Goal: Transaction & Acquisition: Purchase product/service

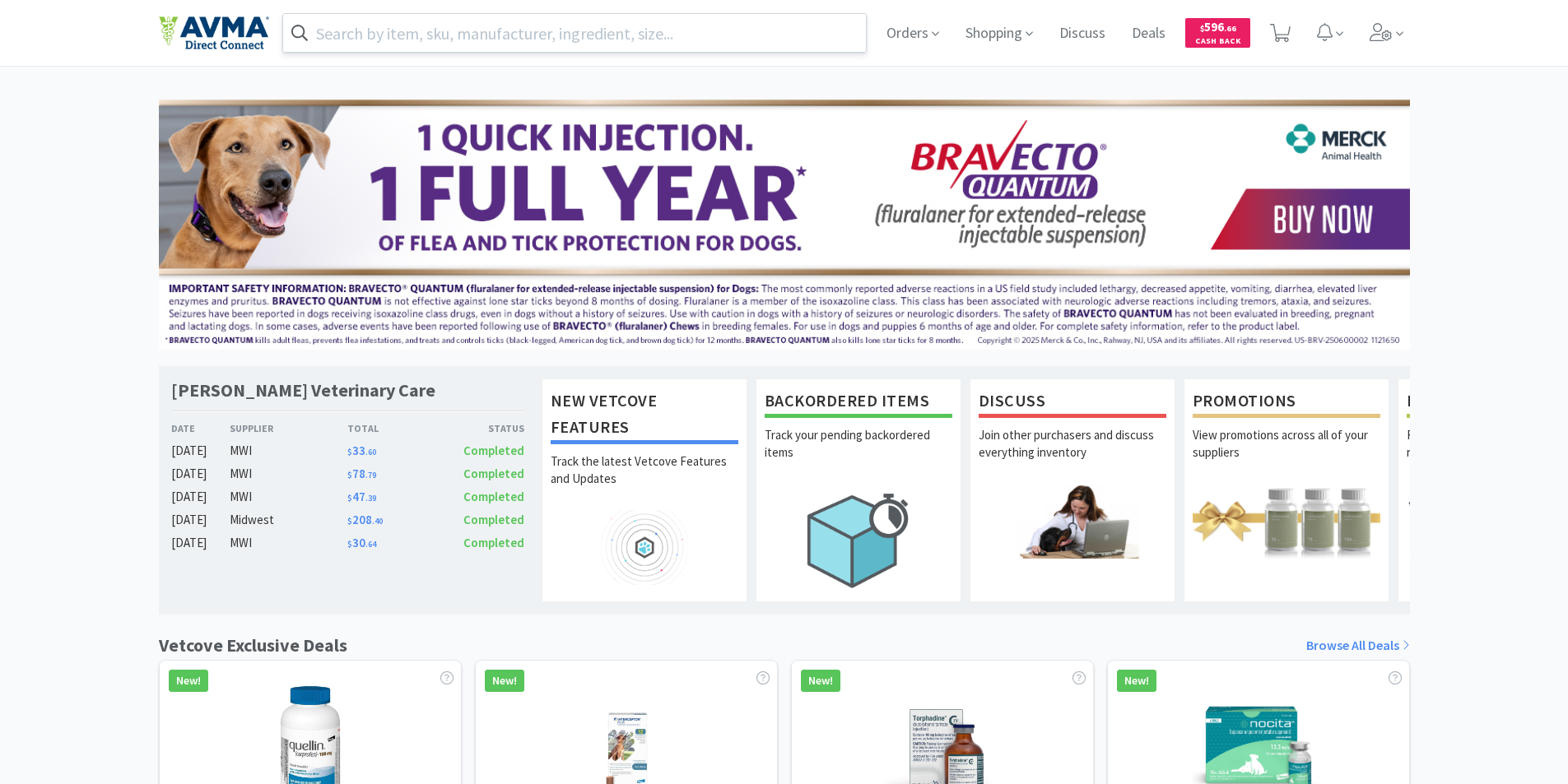
click at [341, 29] on input "text" at bounding box center [575, 32] width 583 height 38
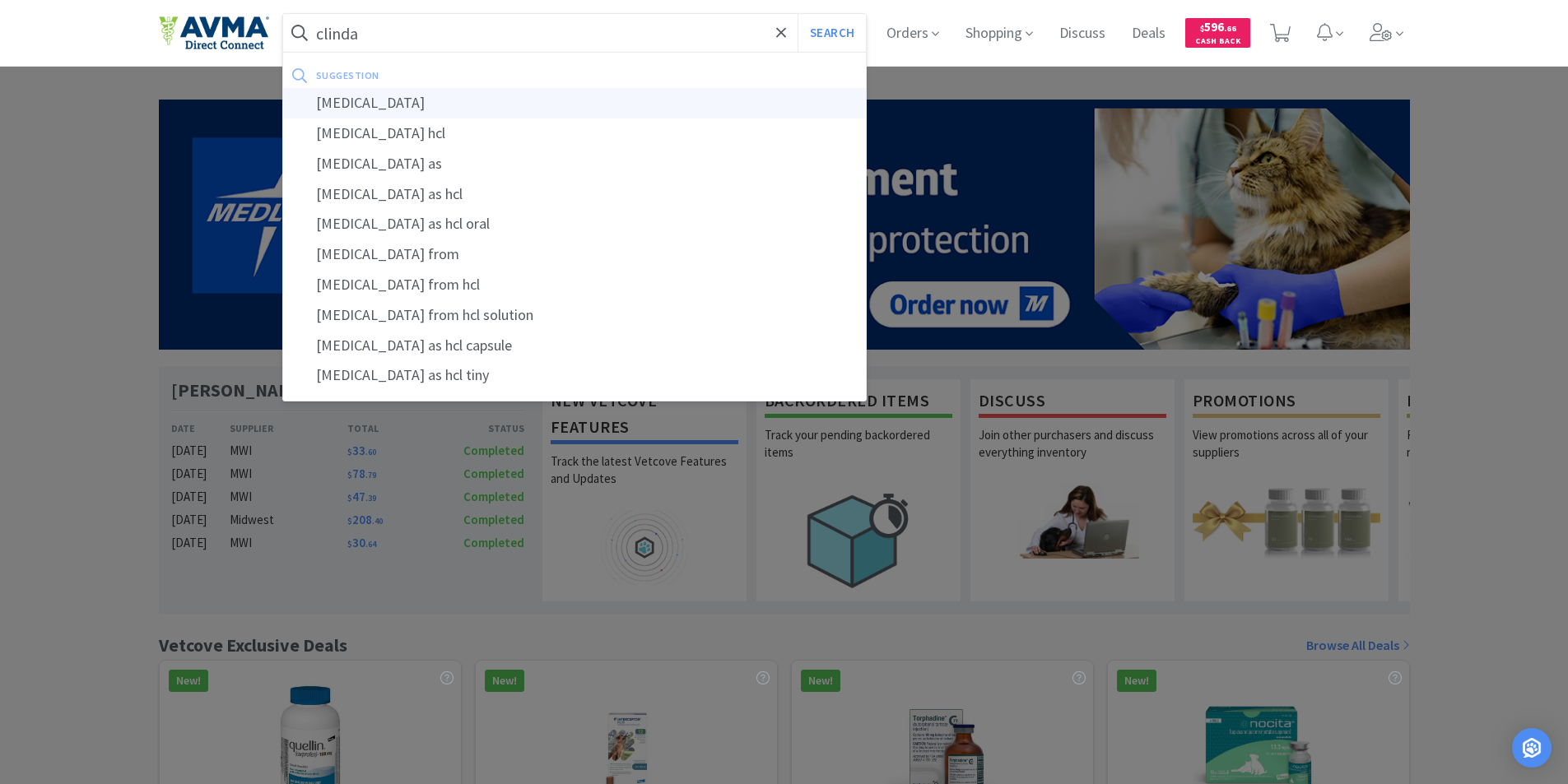
click at [334, 100] on div "[MEDICAL_DATA]" at bounding box center [575, 103] width 583 height 30
type input "[MEDICAL_DATA]"
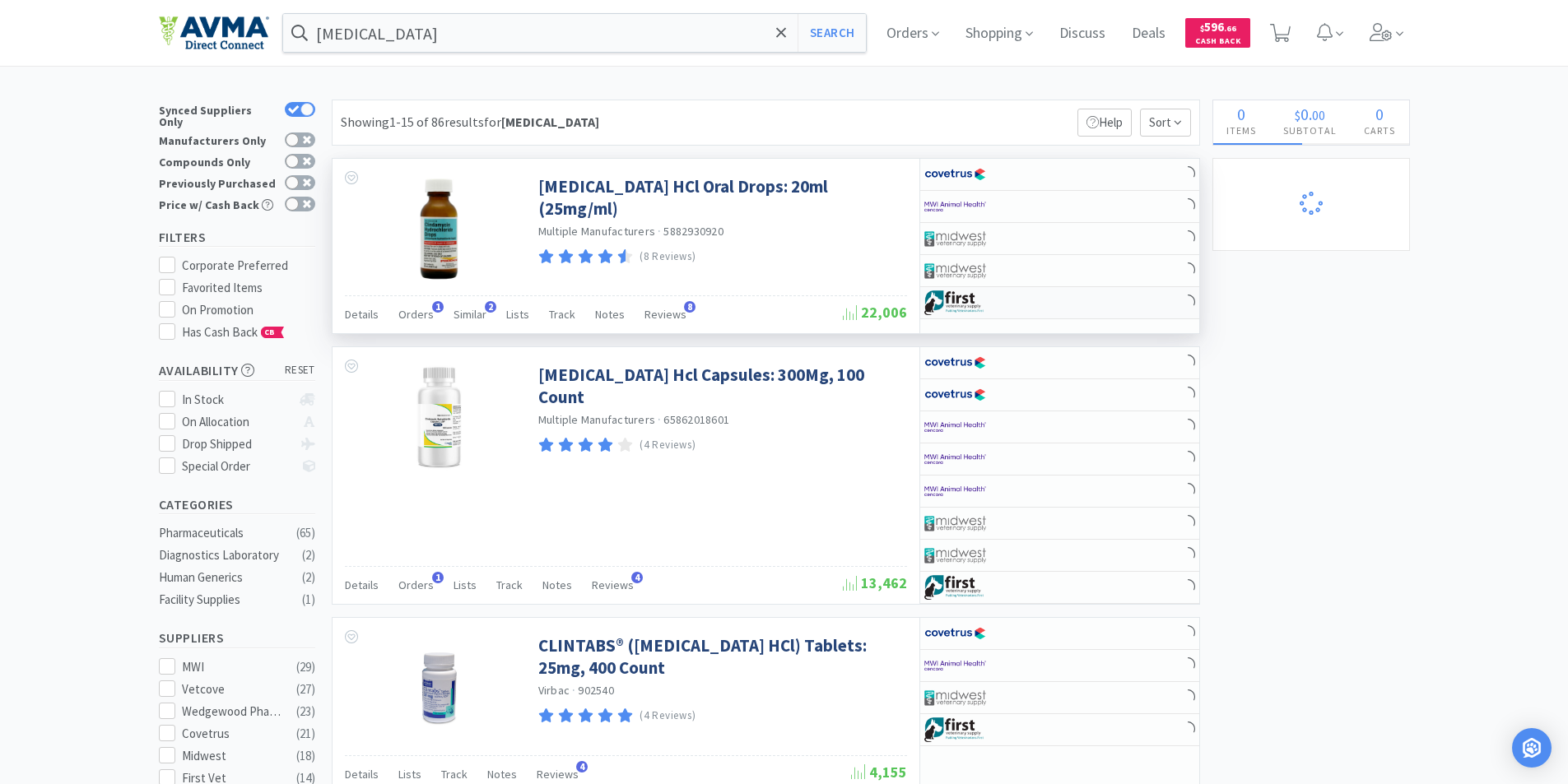
select select "10"
select select "1"
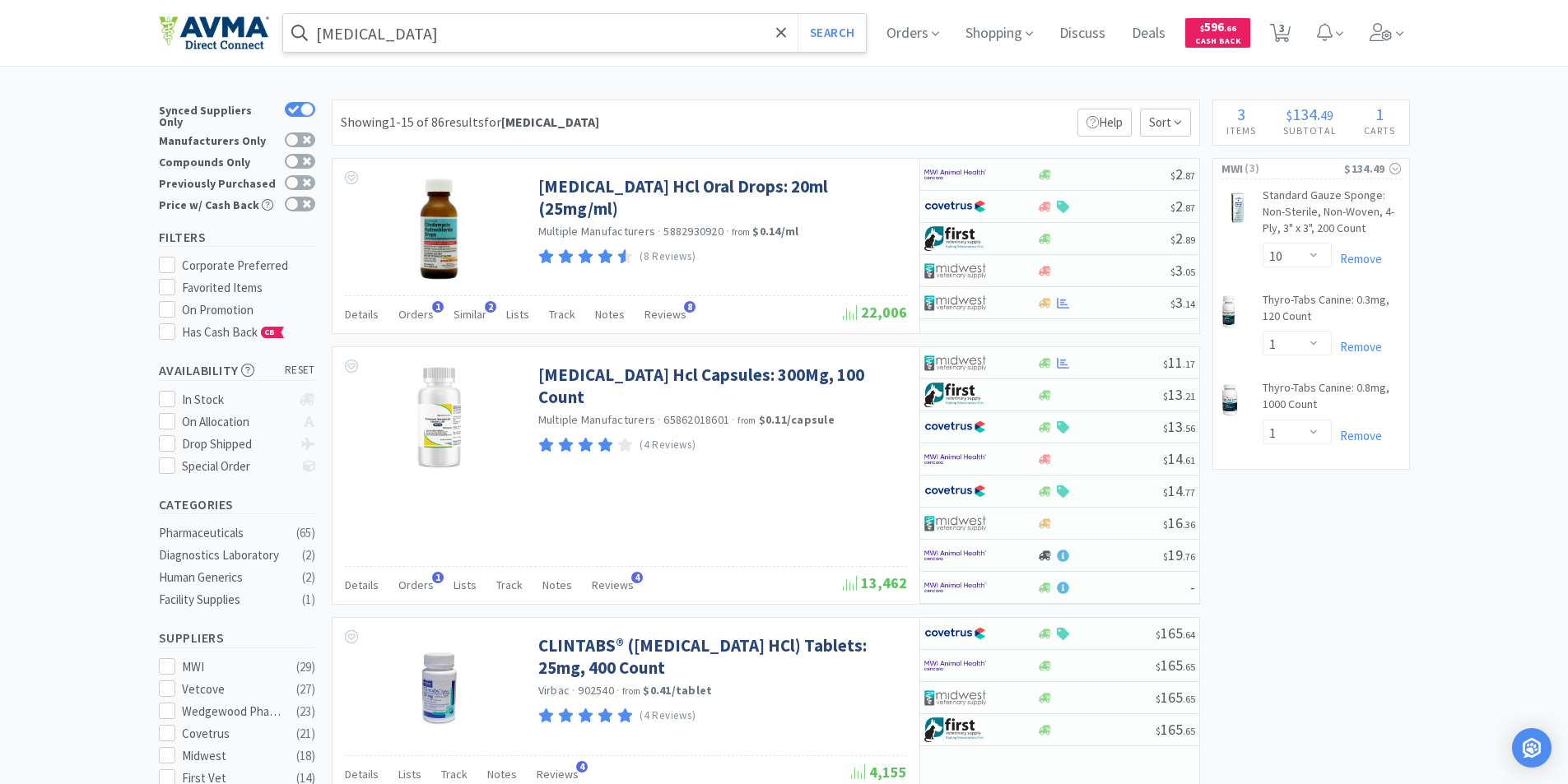
click at [425, 32] on input "[MEDICAL_DATA]" at bounding box center [575, 32] width 583 height 38
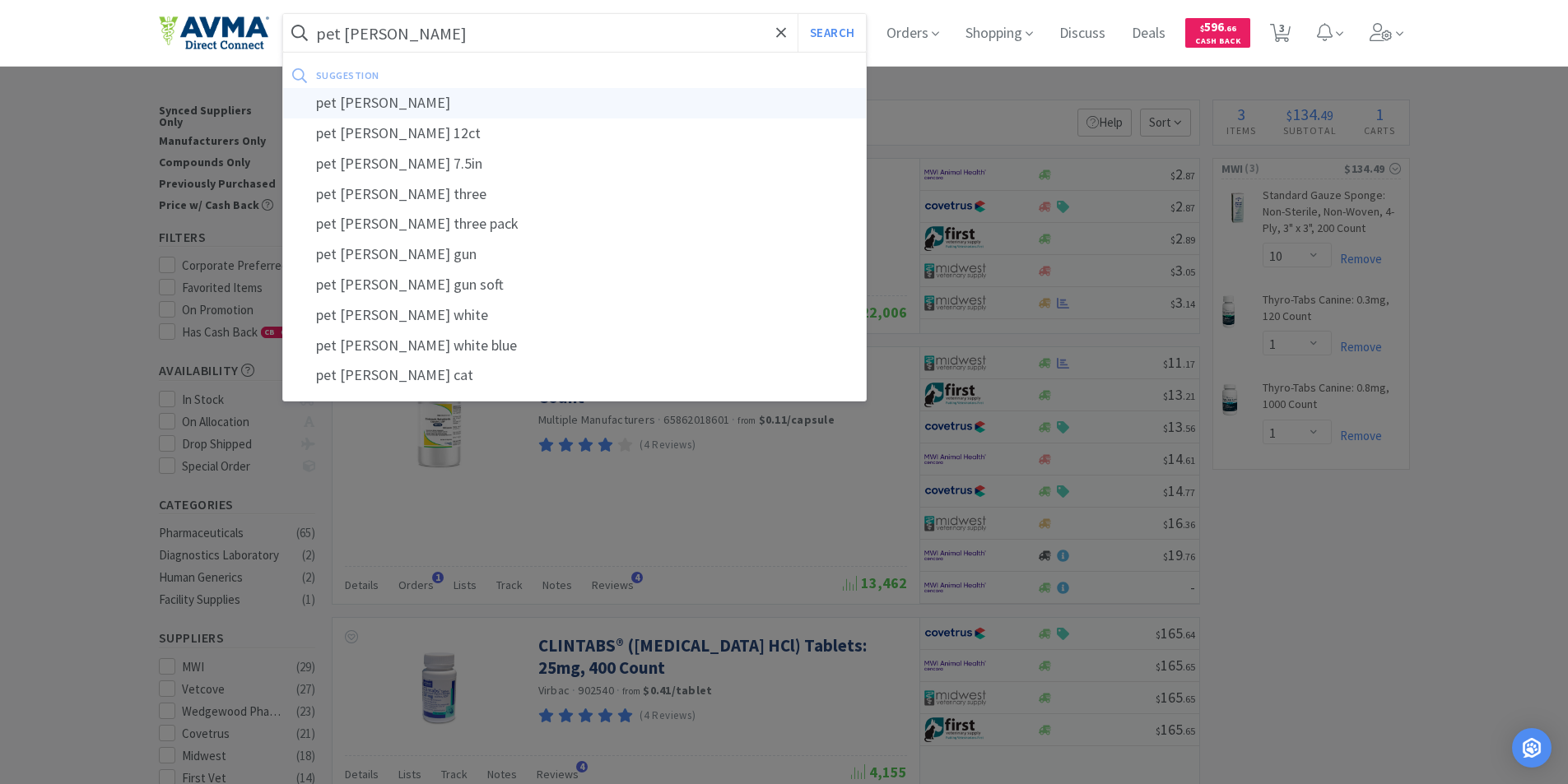
type input "pet [PERSON_NAME]"
click at [347, 108] on div "pet [PERSON_NAME]" at bounding box center [575, 103] width 583 height 30
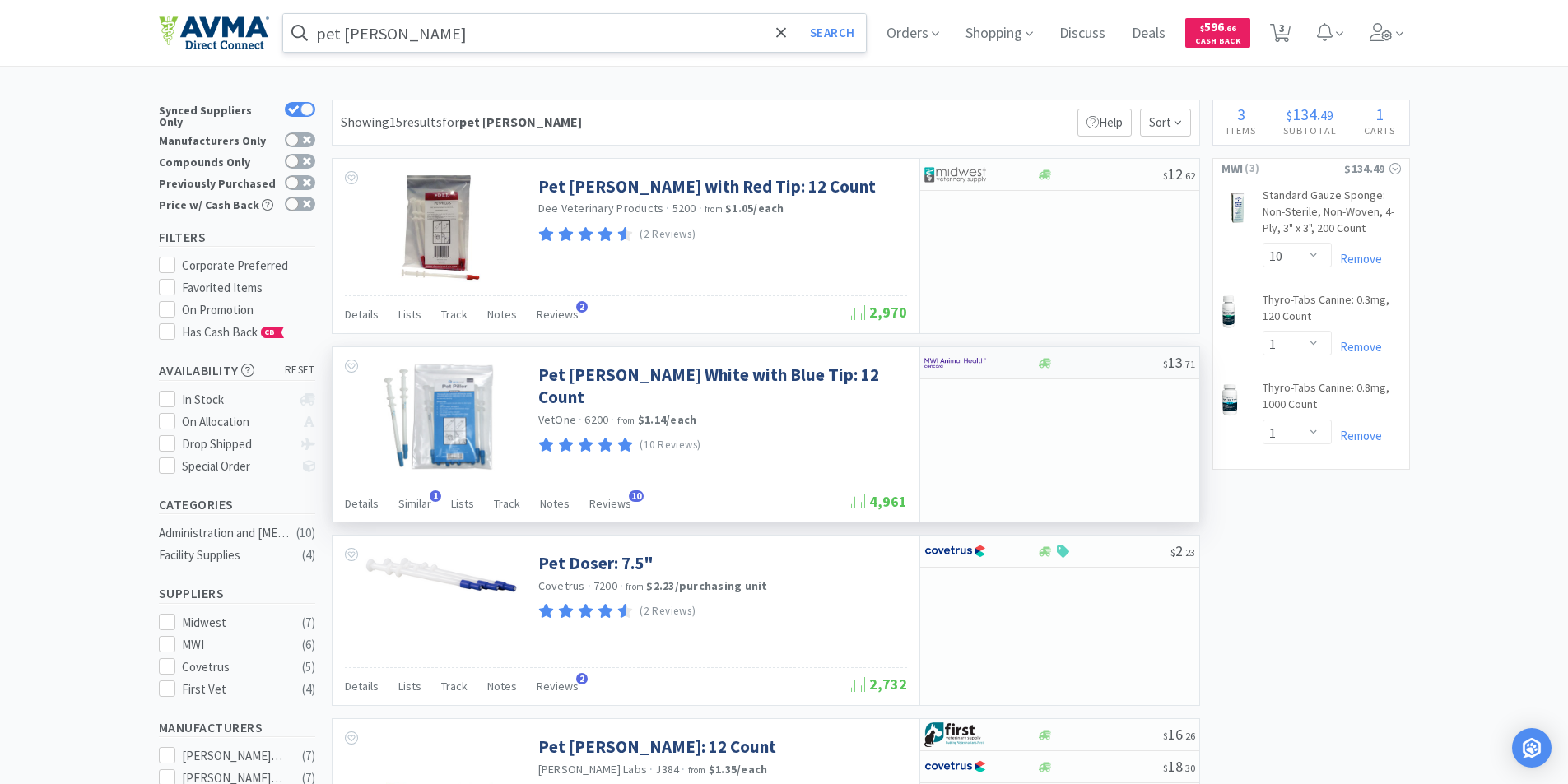
click at [951, 367] on img at bounding box center [956, 362] width 62 height 24
select select "1"
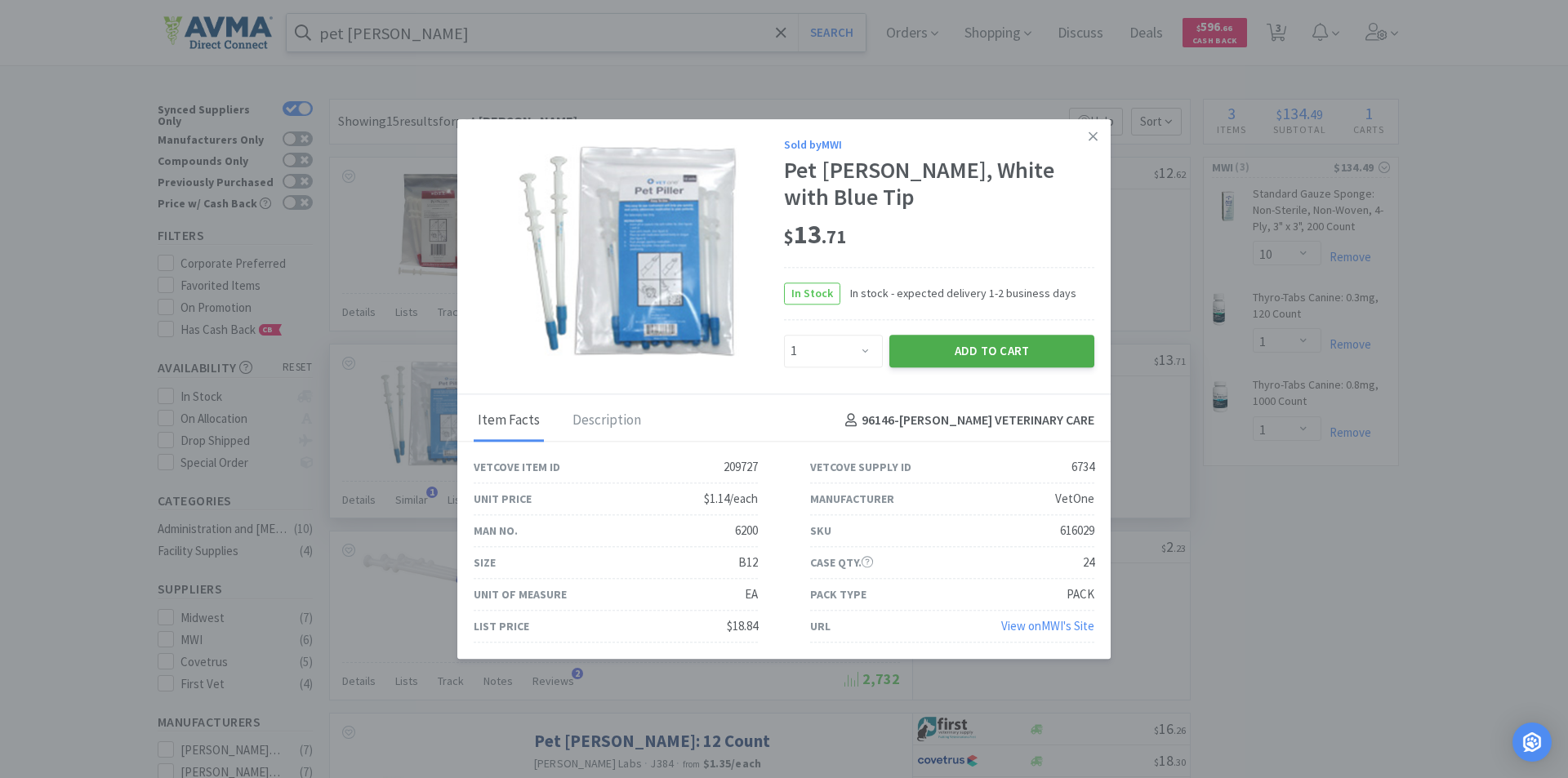
click at [958, 339] on button "Add to Cart" at bounding box center [991, 351] width 205 height 33
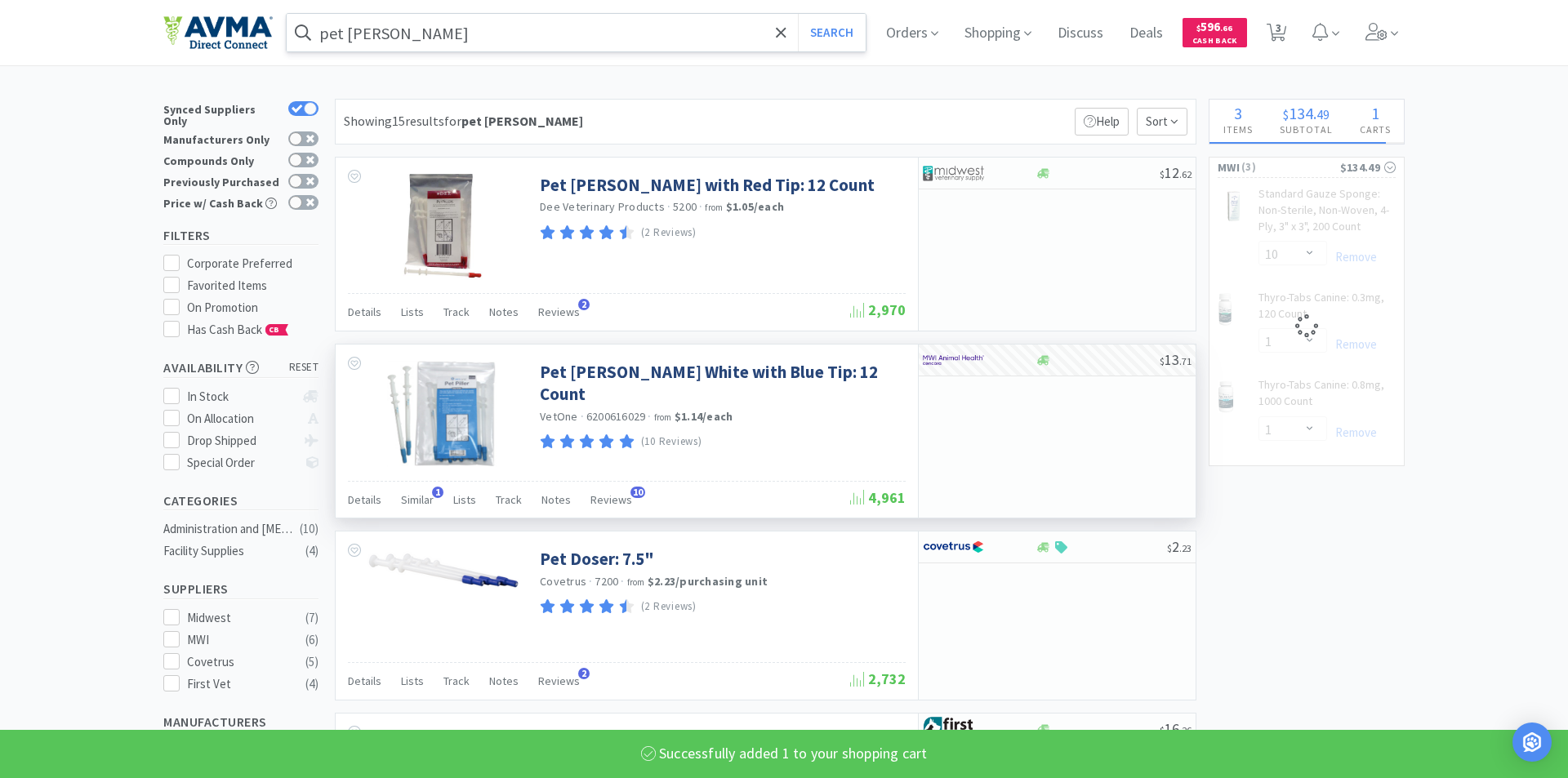
select select "1"
select select "10"
select select "1"
